Goal: Task Accomplishment & Management: Complete application form

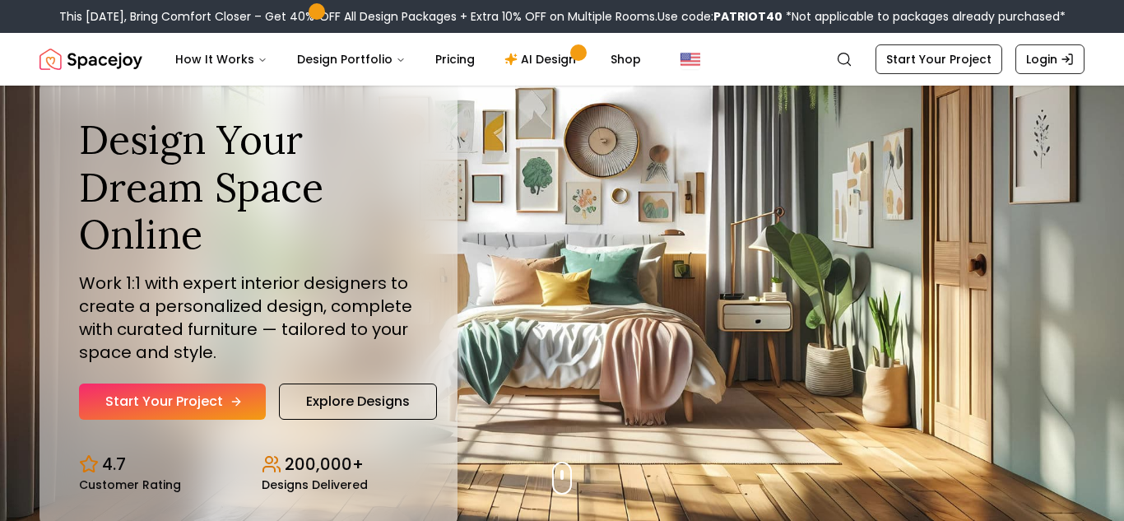
click at [143, 399] on link "Start Your Project" at bounding box center [172, 401] width 187 height 36
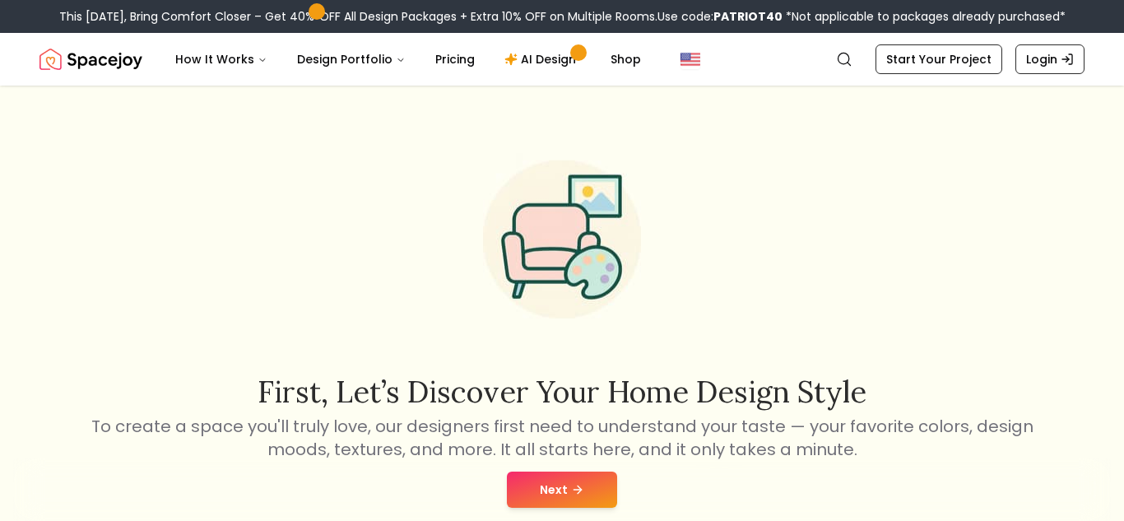
click at [555, 494] on button "Next" at bounding box center [562, 489] width 110 height 36
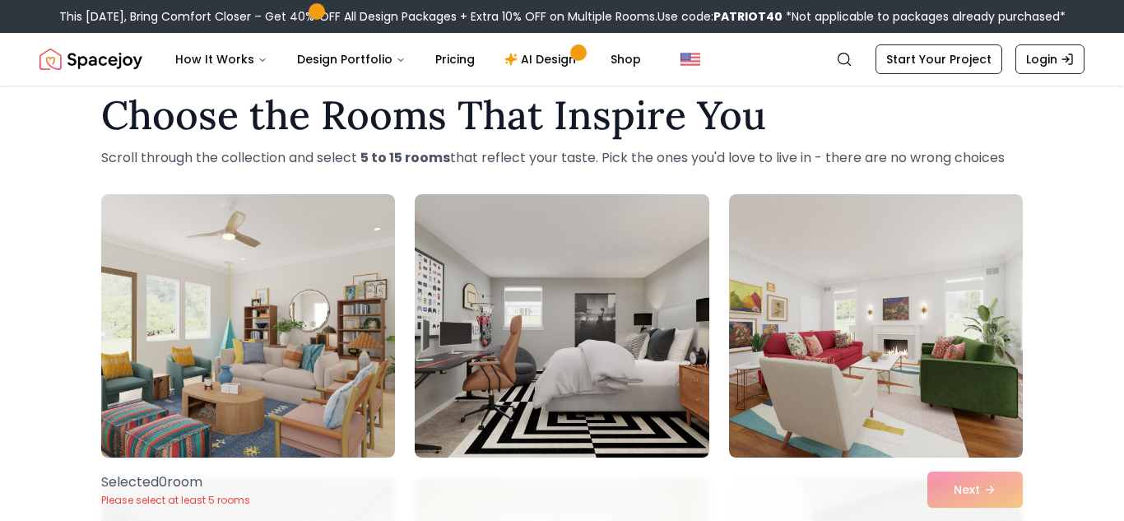
scroll to position [26, 0]
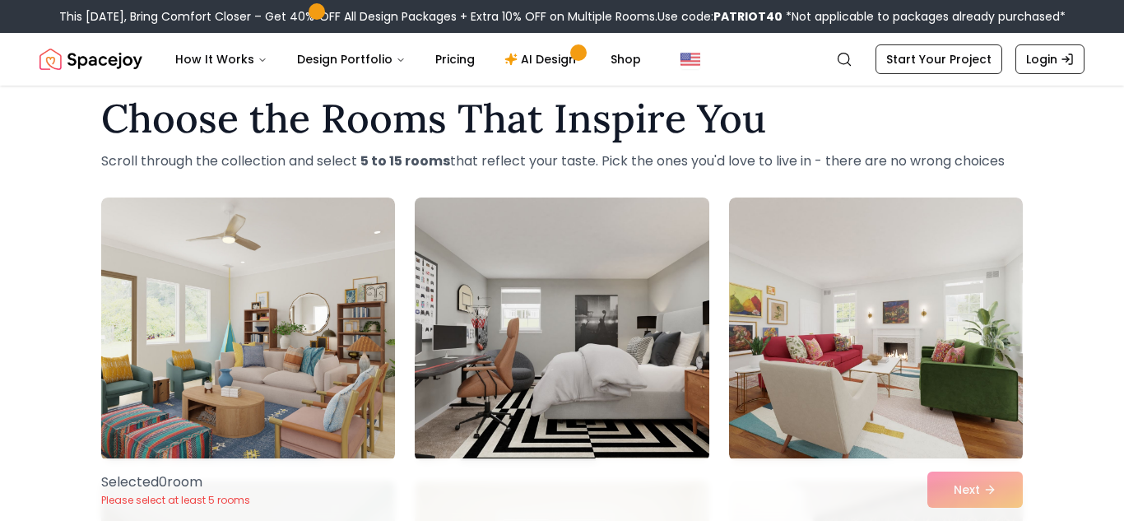
click at [497, 327] on img at bounding box center [561, 329] width 309 height 276
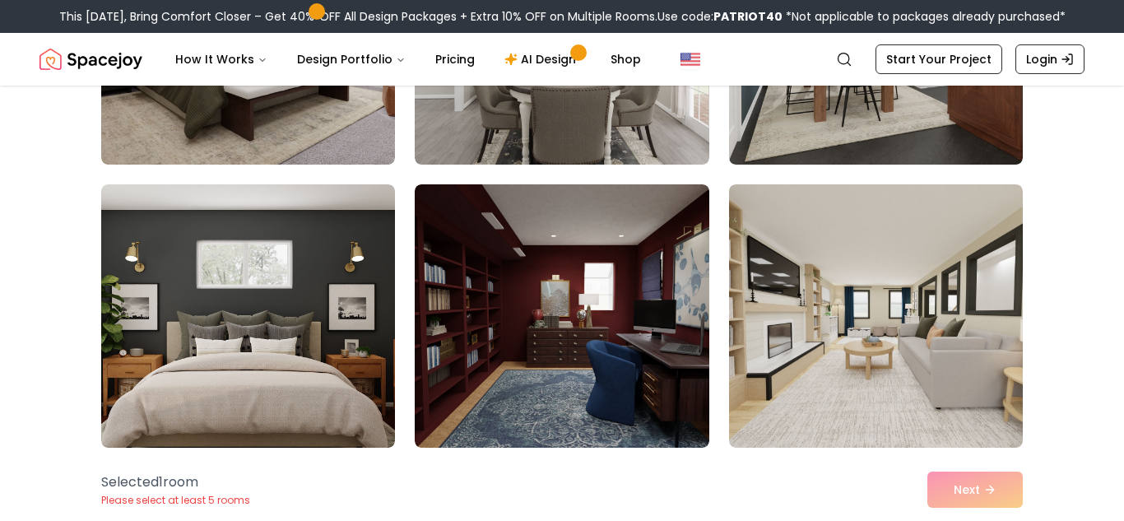
scroll to position [2604, 0]
